Goal: Ask a question

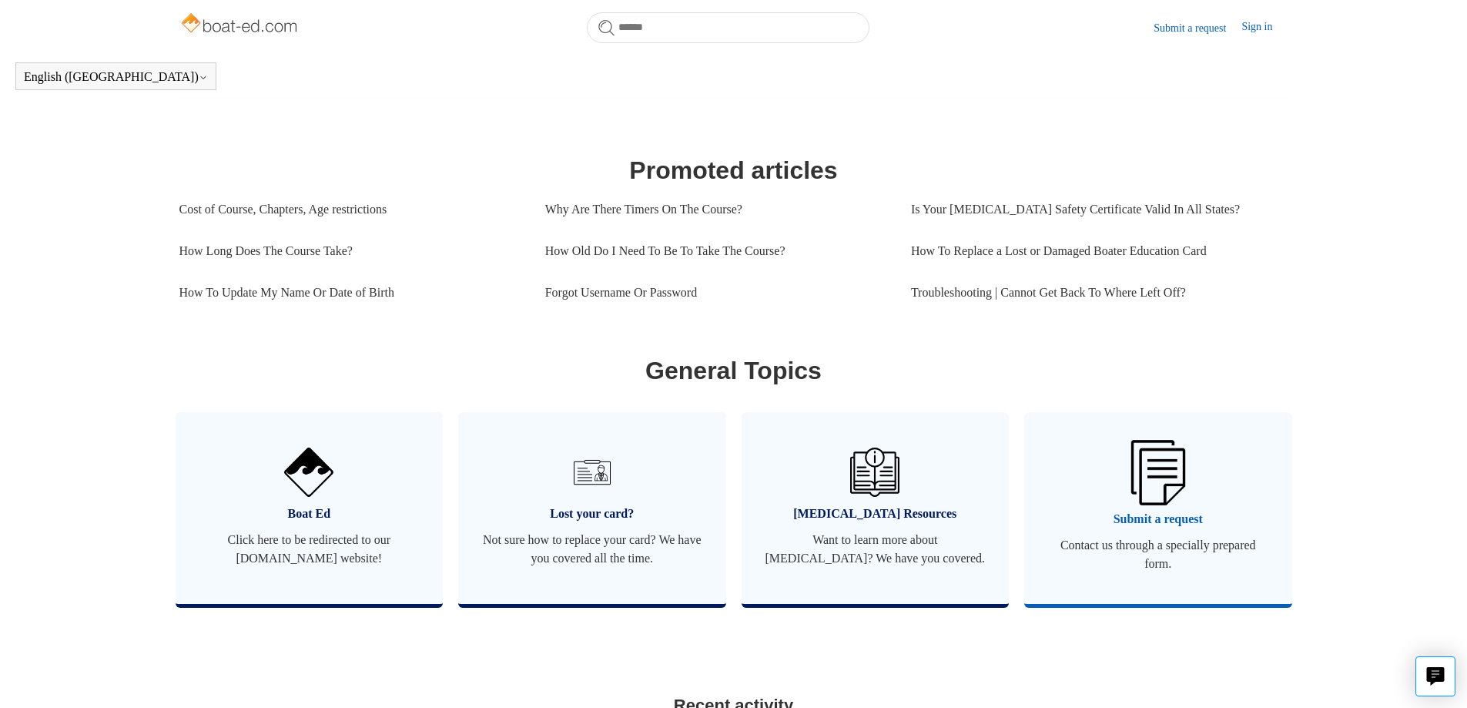
scroll to position [577, 0]
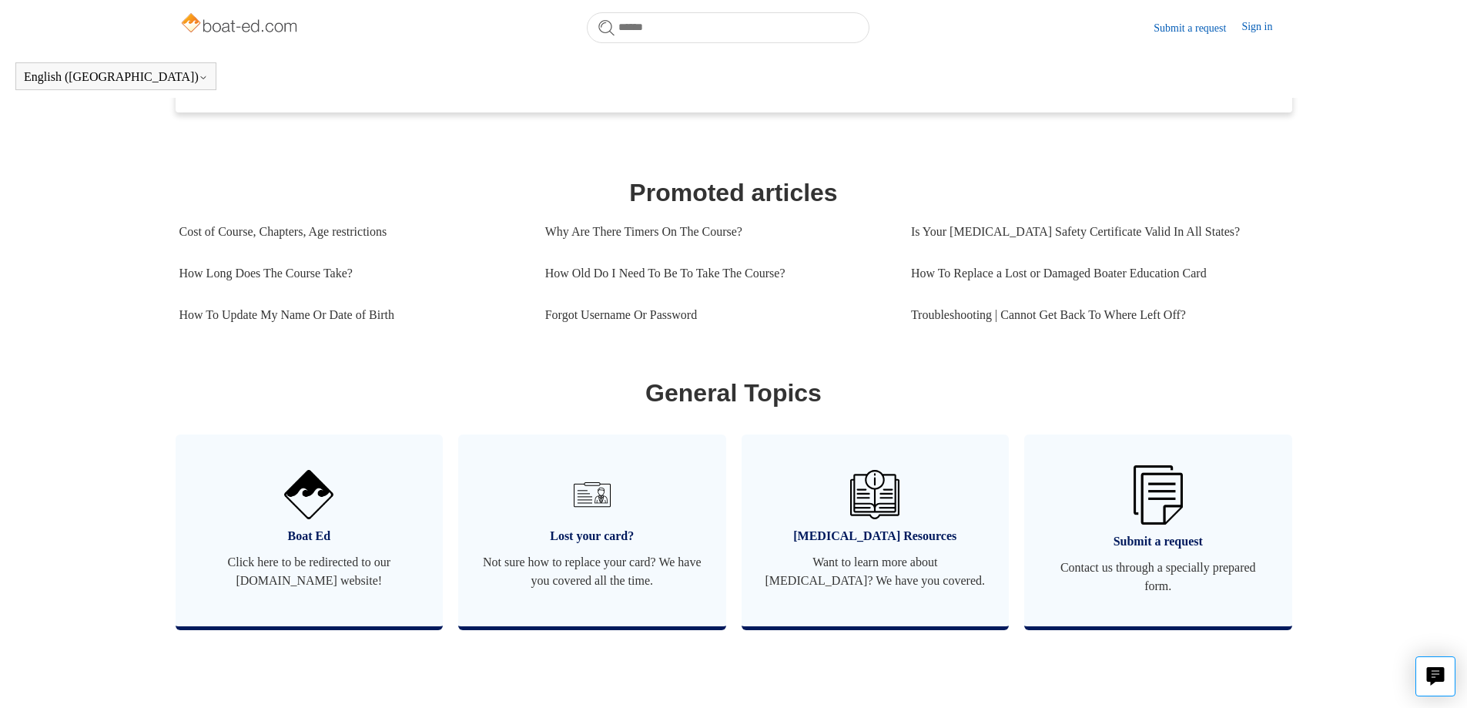
click at [1185, 26] on link "Submit a request" at bounding box center [1198, 28] width 88 height 16
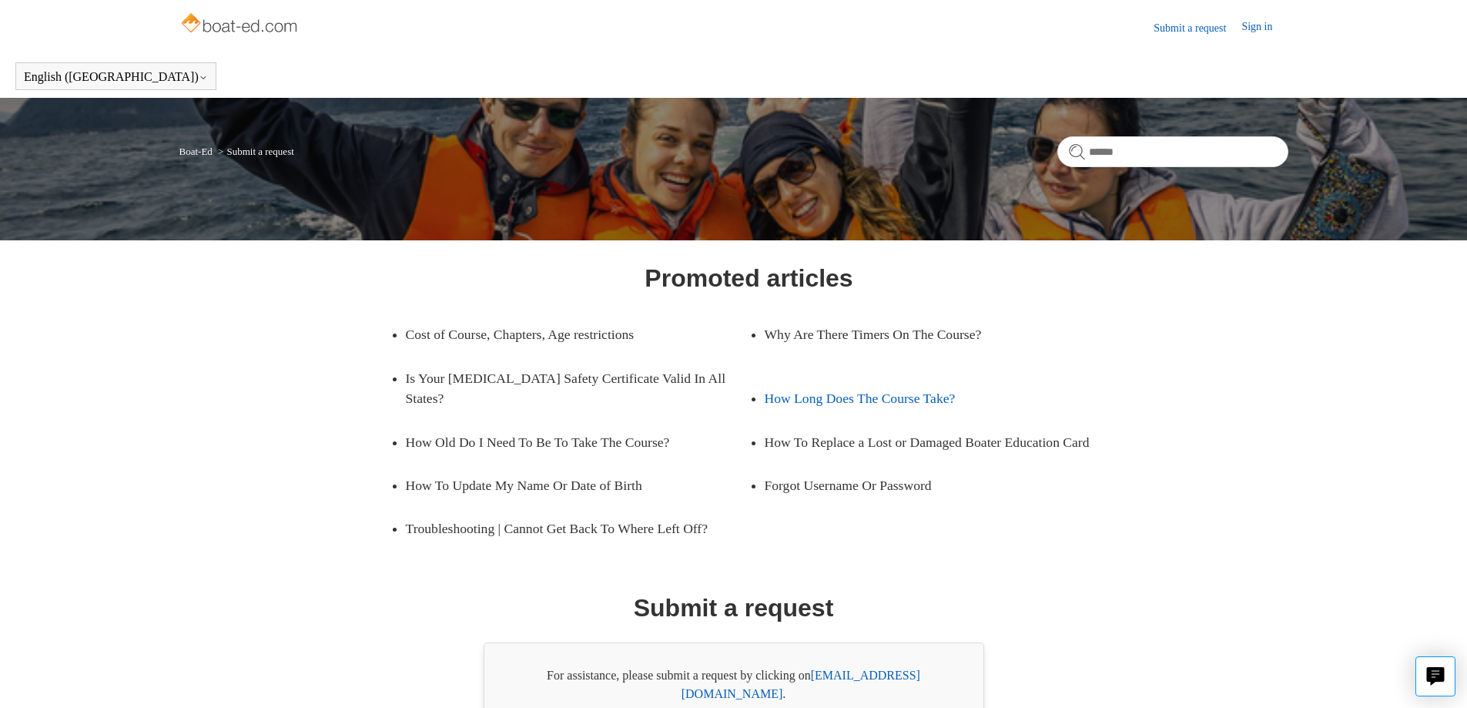
scroll to position [82, 0]
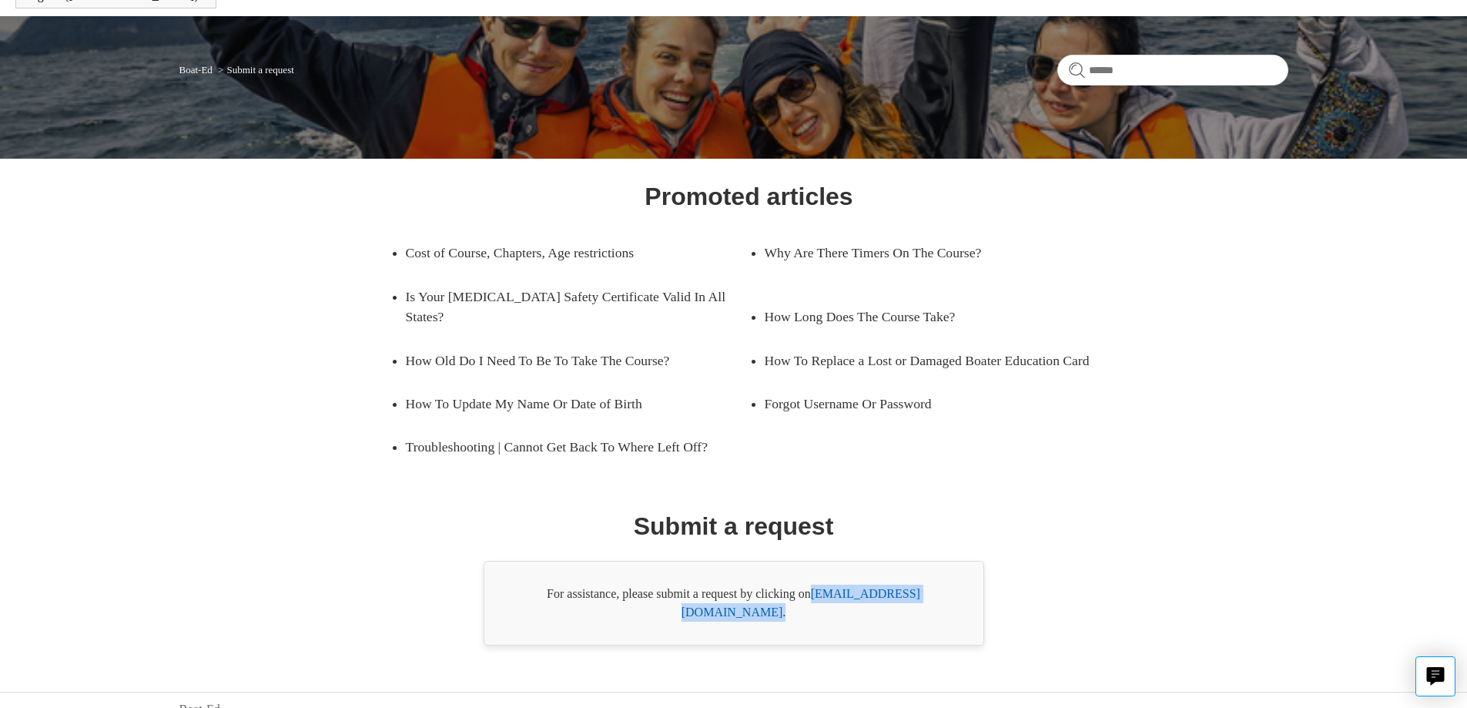
drag, startPoint x: 942, startPoint y: 594, endPoint x: 819, endPoint y: 608, distance: 124.1
click at [819, 608] on div "For assistance, please submit a request by clicking on [EMAIL_ADDRESS][DOMAIN_N…" at bounding box center [734, 603] width 501 height 85
copy div "[EMAIL_ADDRESS][DOMAIN_NAME] ."
click at [1253, 441] on div "Promoted articles Cost of Course, Chapters, Age restrictions Why Are There Time…" at bounding box center [733, 412] width 1109 height 468
